Goal: Navigation & Orientation: Find specific page/section

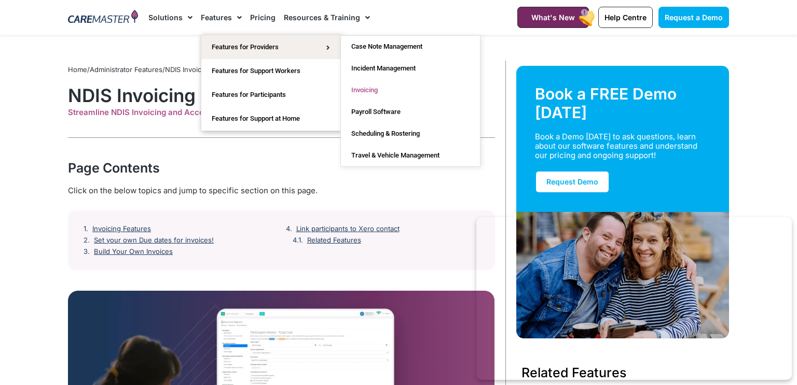
click at [374, 89] on link "Invoicing" at bounding box center [410, 90] width 139 height 22
